Goal: Find specific page/section: Find specific page/section

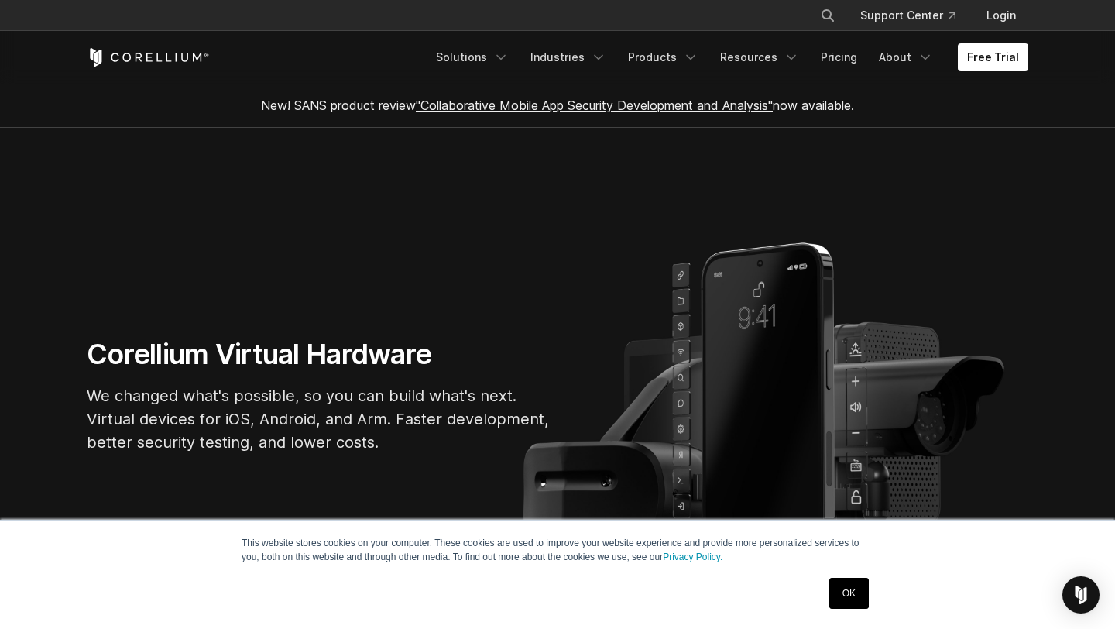
click at [839, 595] on link "OK" at bounding box center [848, 592] width 39 height 31
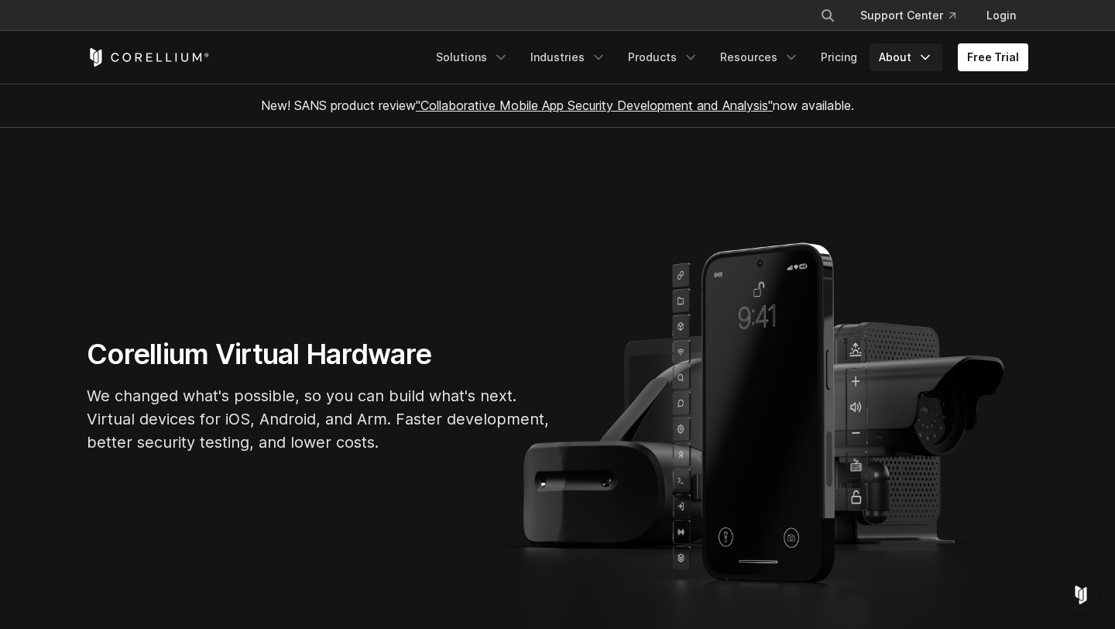
click at [914, 60] on link "About" at bounding box center [905, 57] width 73 height 28
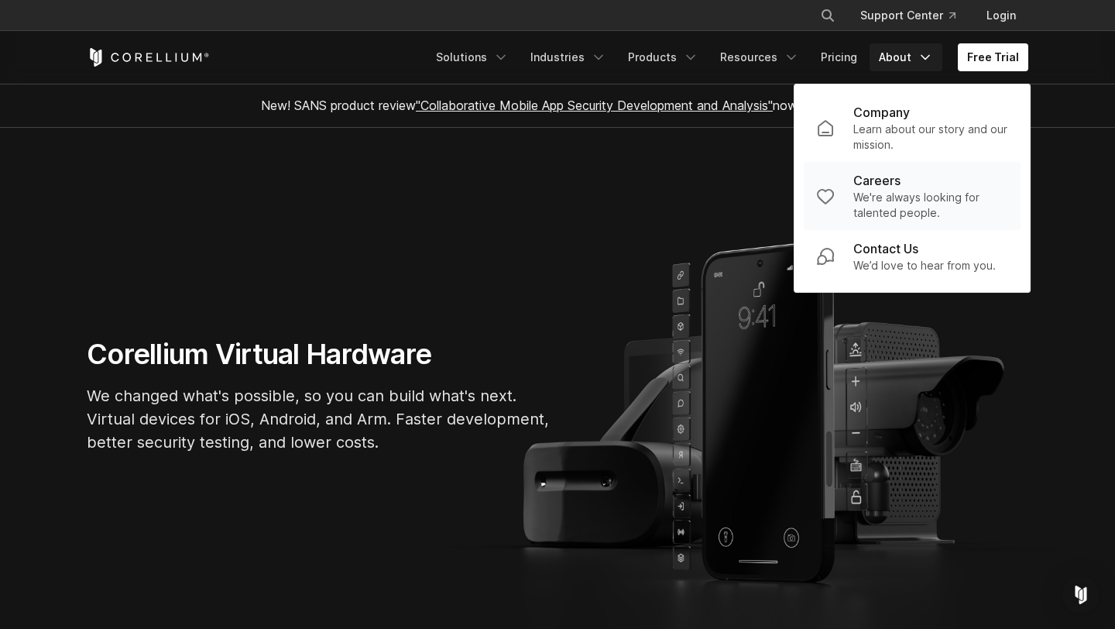
click at [909, 184] on div "Careers" at bounding box center [930, 180] width 155 height 19
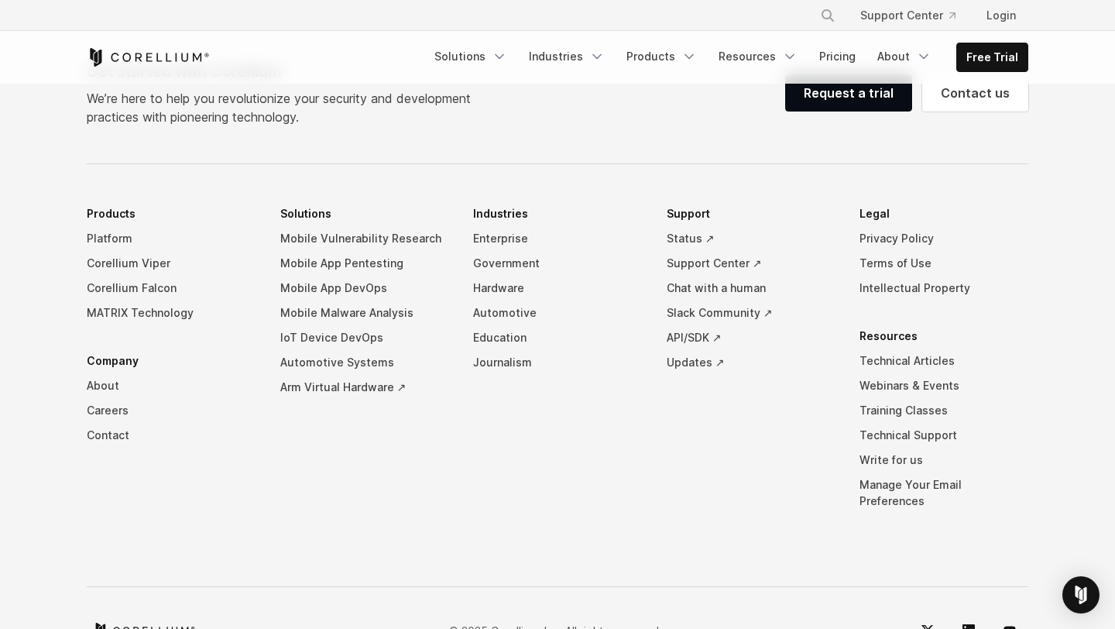
scroll to position [1209, 0]
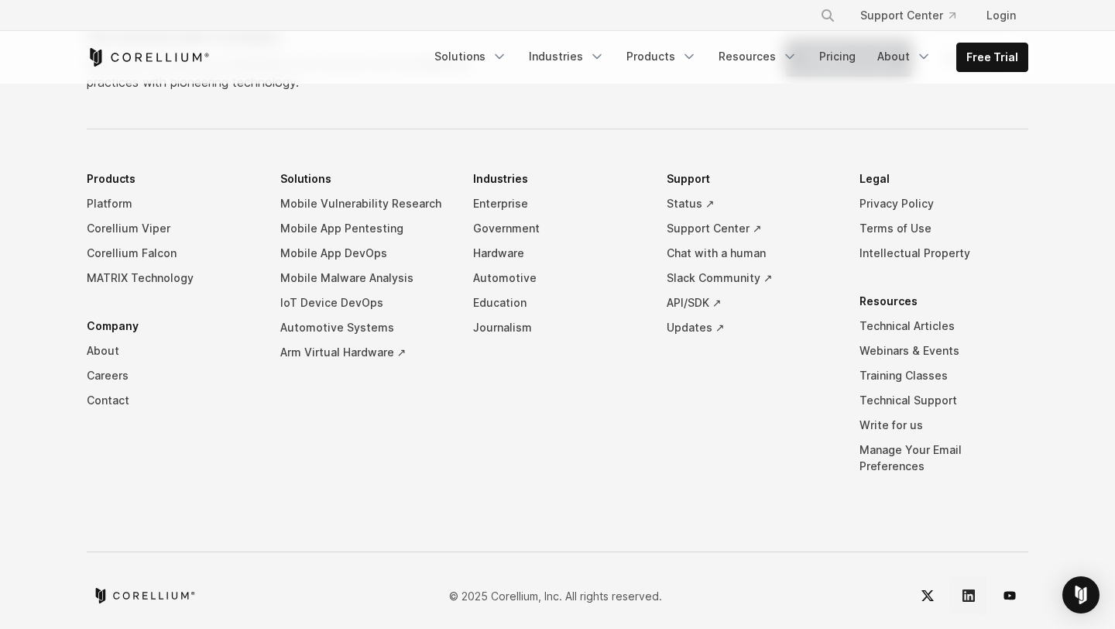
click at [965, 589] on icon "LinkedIn" at bounding box center [968, 595] width 12 height 12
